Goal: Task Accomplishment & Management: Manage account settings

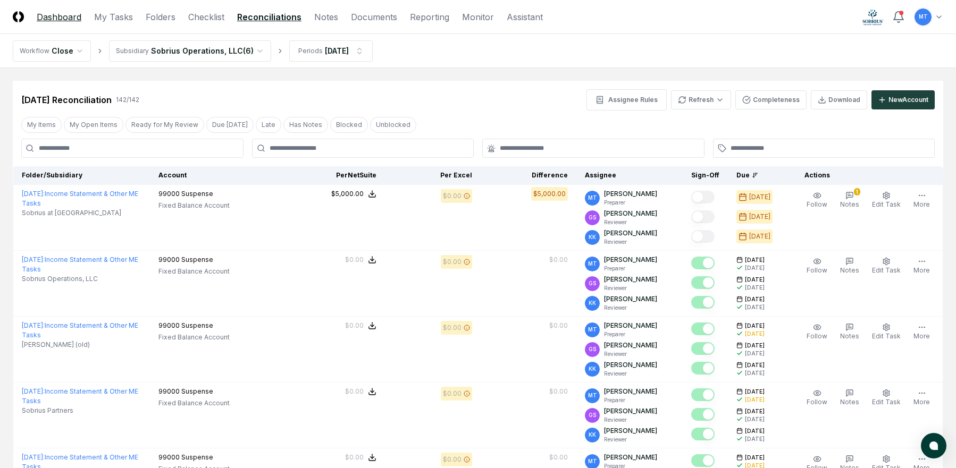
click at [58, 20] on link "Dashboard" at bounding box center [59, 17] width 45 height 13
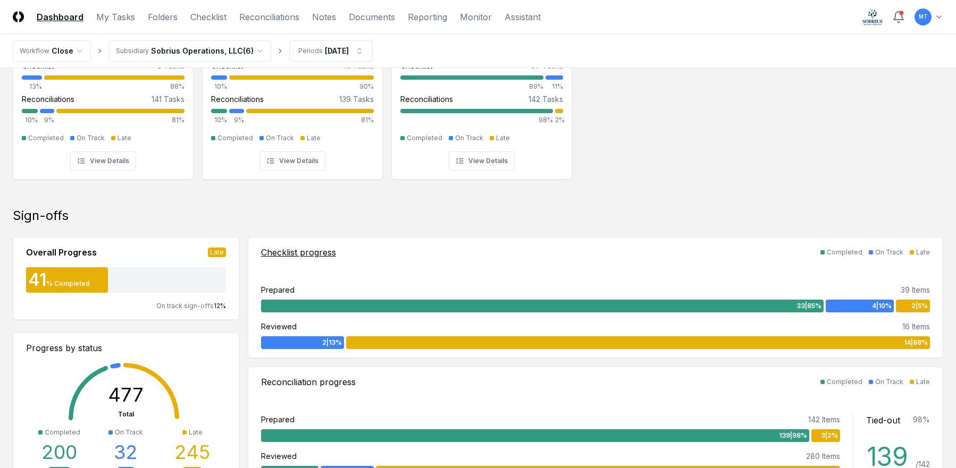
scroll to position [106, 0]
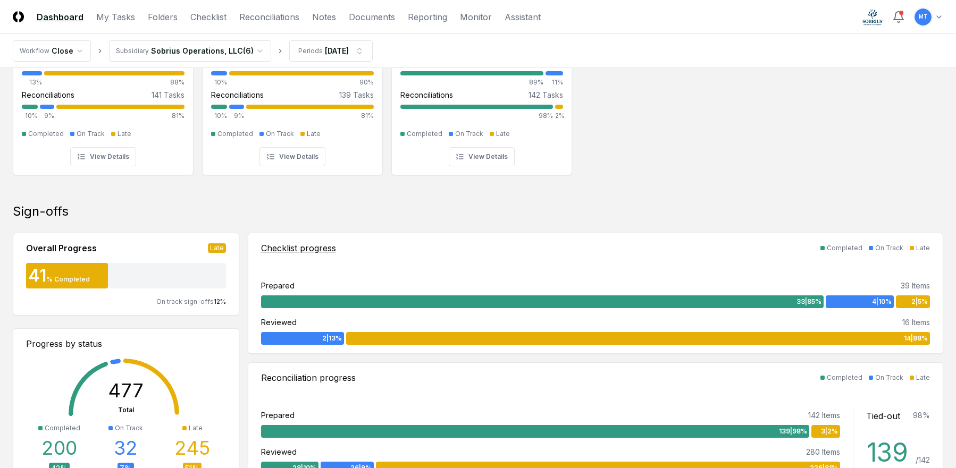
click at [912, 305] on span "2 | 5 %" at bounding box center [919, 302] width 16 height 10
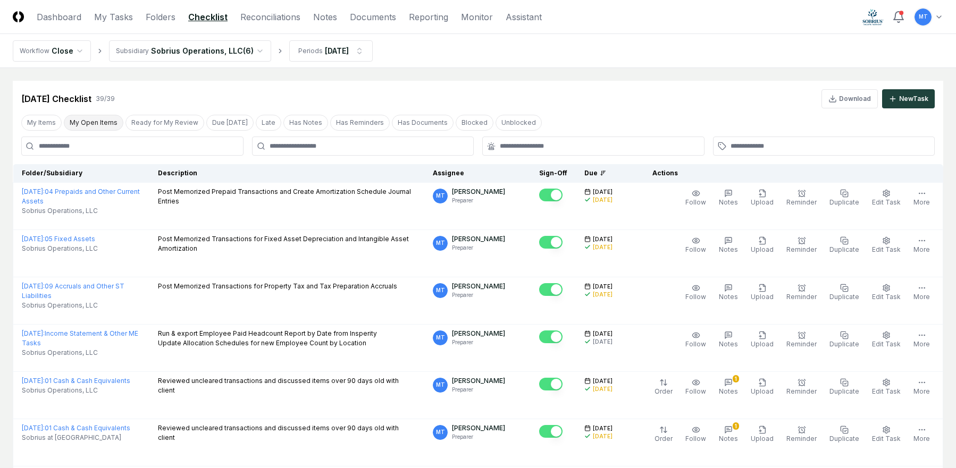
click at [90, 121] on button "My Open Items" at bounding box center [94, 123] width 60 height 16
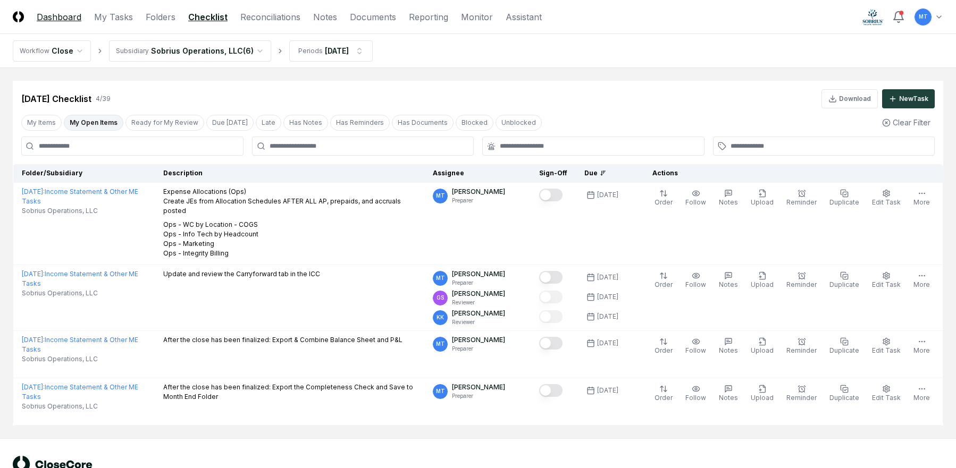
click at [69, 14] on link "Dashboard" at bounding box center [59, 17] width 45 height 13
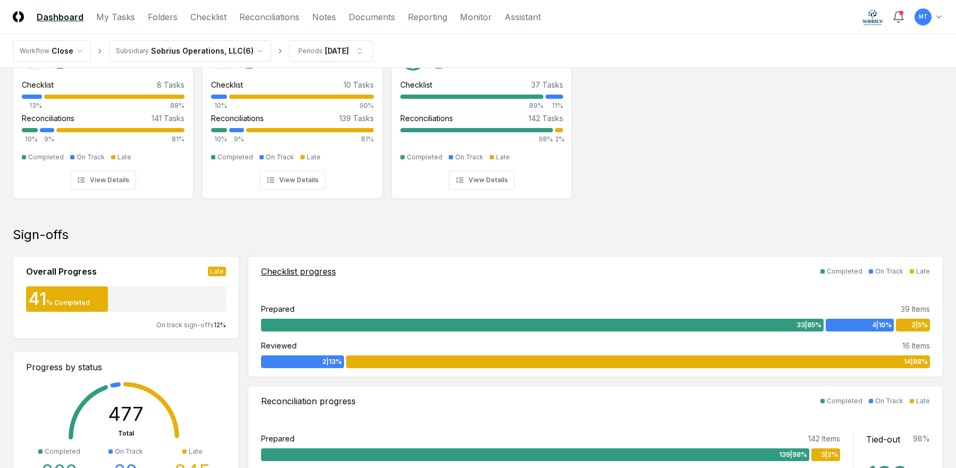
scroll to position [106, 0]
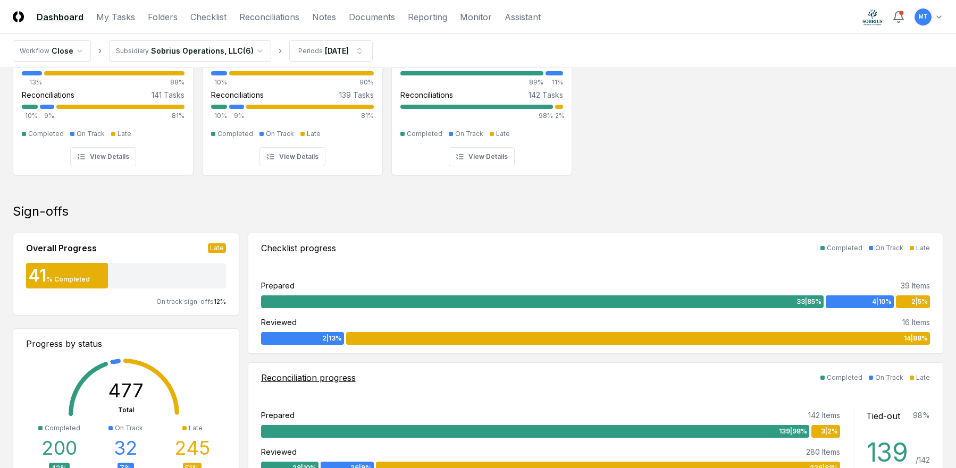
click at [821, 432] on span "3 | 2 %" at bounding box center [829, 432] width 17 height 10
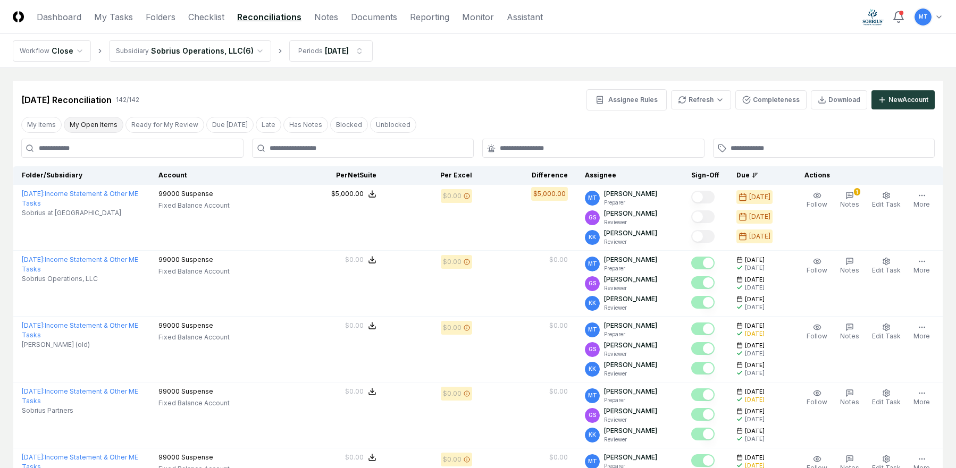
click at [91, 128] on button "My Open Items" at bounding box center [94, 125] width 60 height 16
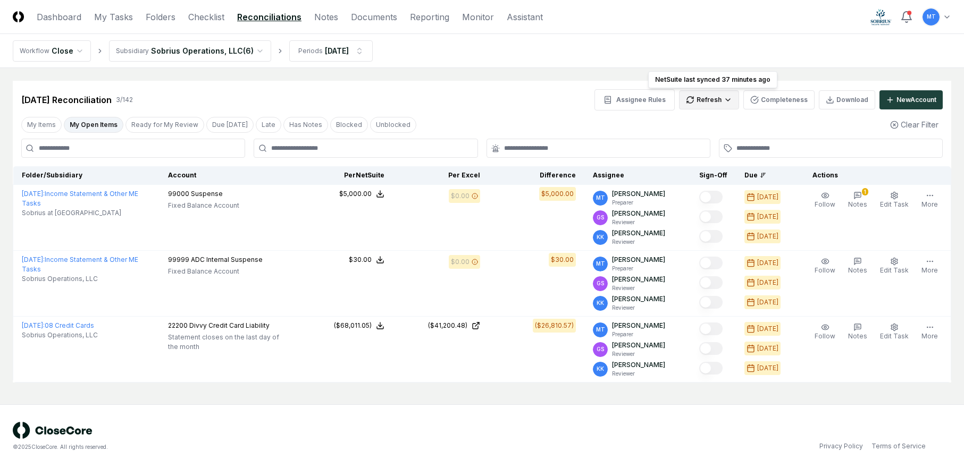
click at [701, 101] on html "CloseCore Dashboard My Tasks Folders Checklist Reconciliations Notes Documents …" at bounding box center [482, 234] width 964 height 468
click at [701, 152] on div "All" at bounding box center [711, 154] width 63 height 16
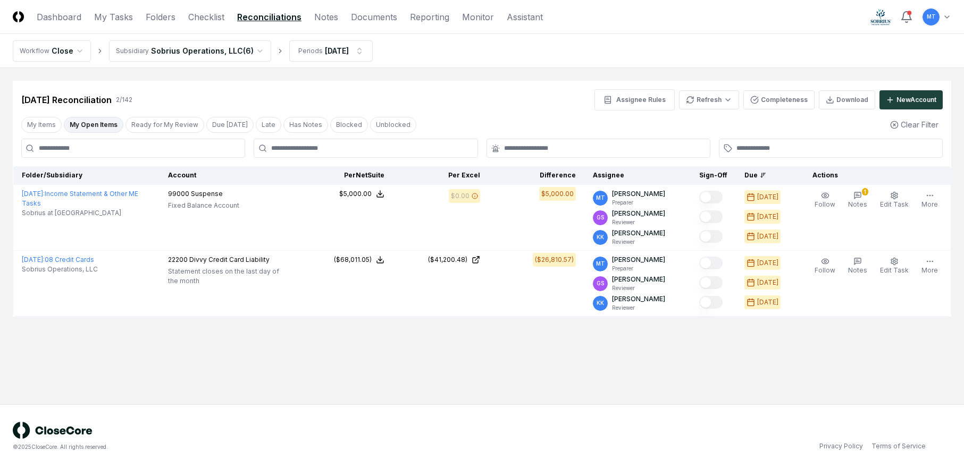
click at [560, 374] on main "Cancel Reassign [DATE] Reconciliation 2 / 142 Assignee Rules Refresh Completene…" at bounding box center [482, 236] width 964 height 336
click at [61, 16] on link "Dashboard" at bounding box center [59, 17] width 45 height 13
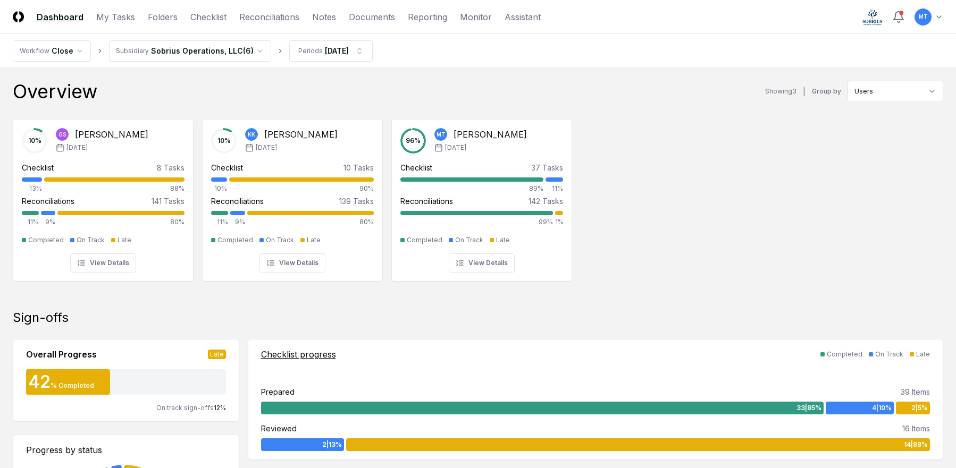
click at [857, 407] on div "4 | 10 %" at bounding box center [860, 408] width 68 height 13
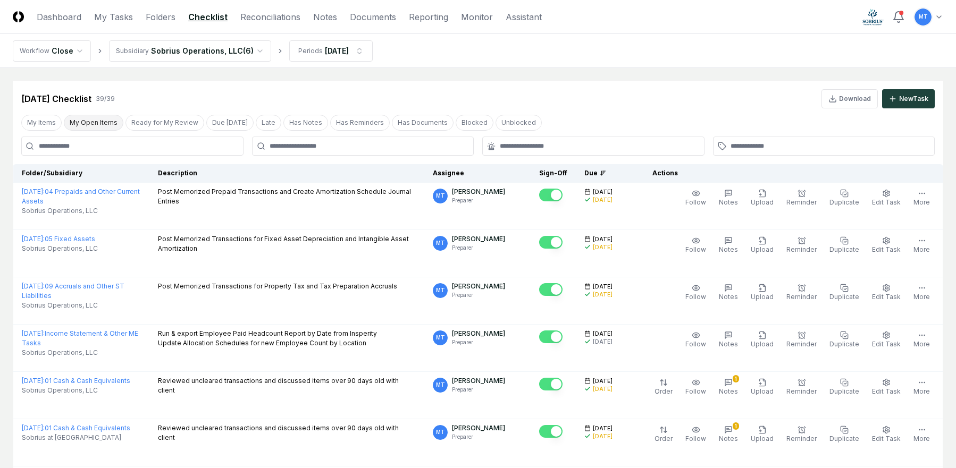
click at [94, 121] on button "My Open Items" at bounding box center [94, 123] width 60 height 16
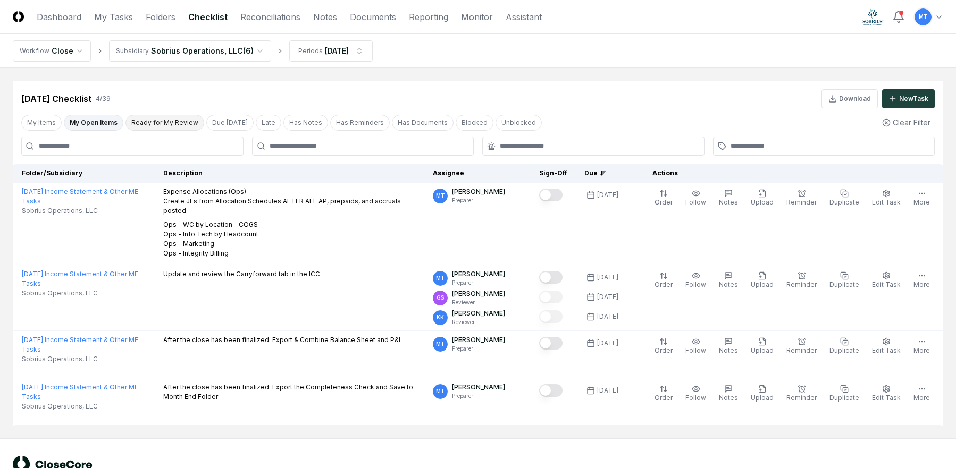
click at [161, 127] on button "Ready for My Review" at bounding box center [164, 123] width 79 height 16
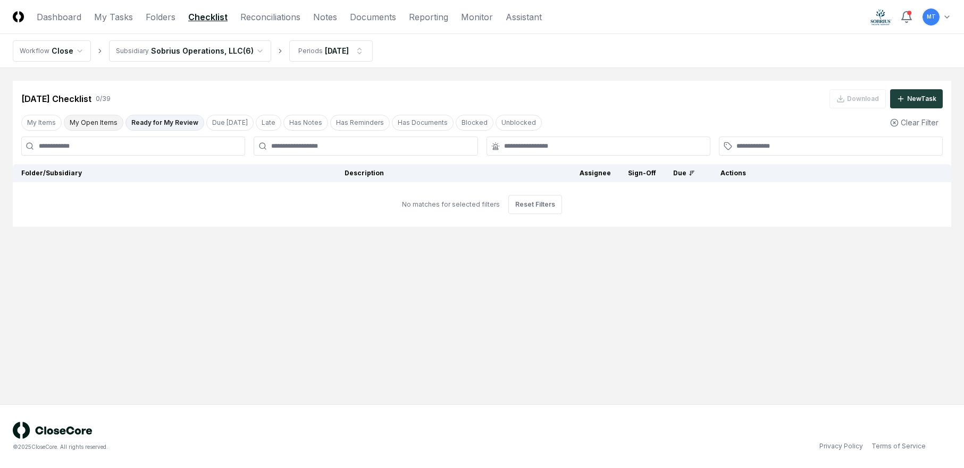
click at [91, 124] on button "My Open Items" at bounding box center [94, 123] width 60 height 16
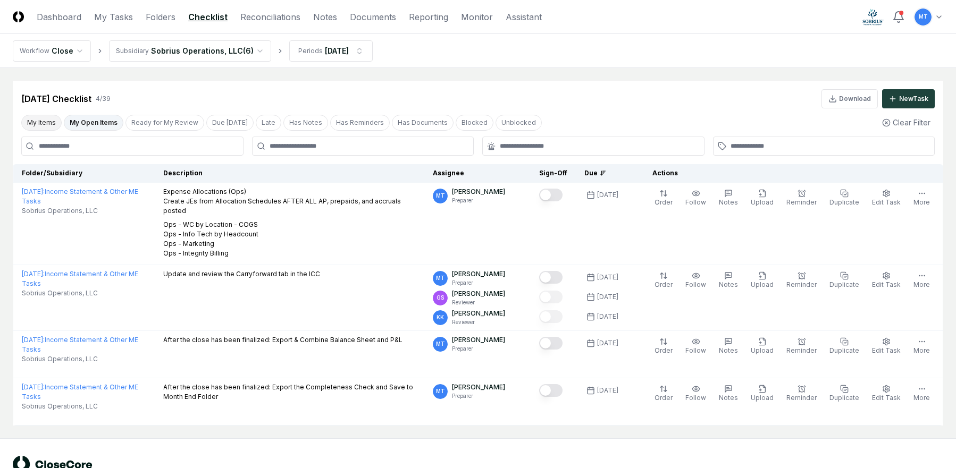
click at [42, 127] on button "My Items" at bounding box center [41, 123] width 40 height 16
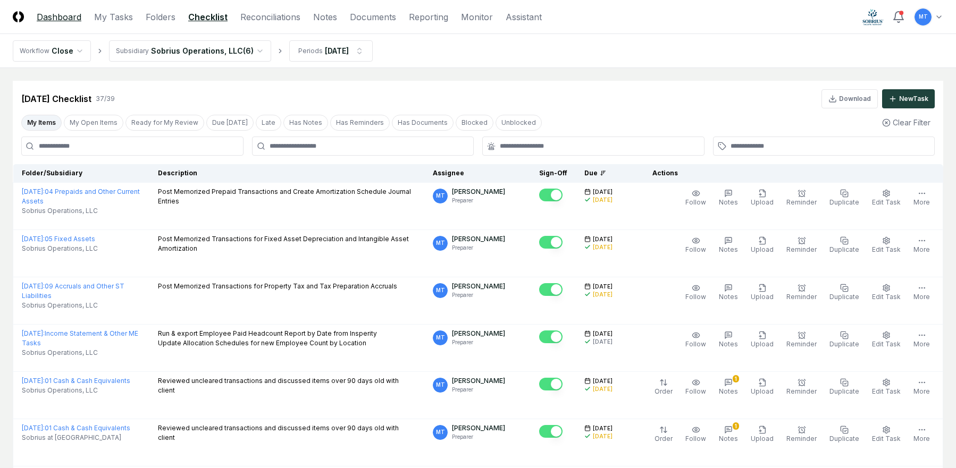
click at [64, 14] on link "Dashboard" at bounding box center [59, 17] width 45 height 13
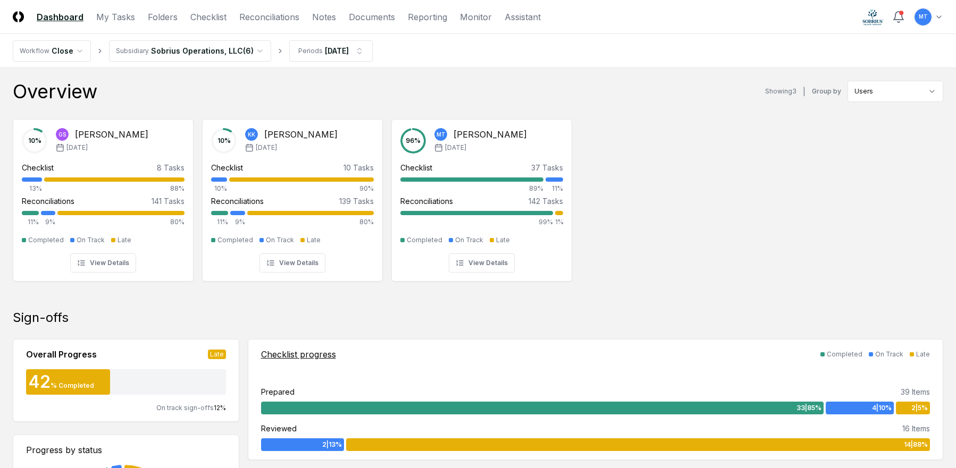
click at [914, 410] on span "2 | 5 %" at bounding box center [919, 408] width 16 height 10
